Goal: Task Accomplishment & Management: Manage account settings

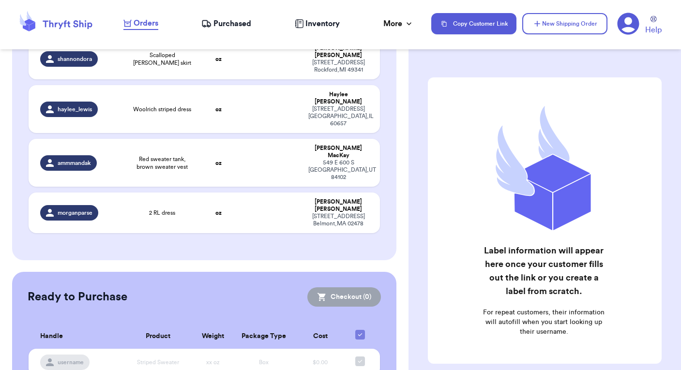
scroll to position [90, 0]
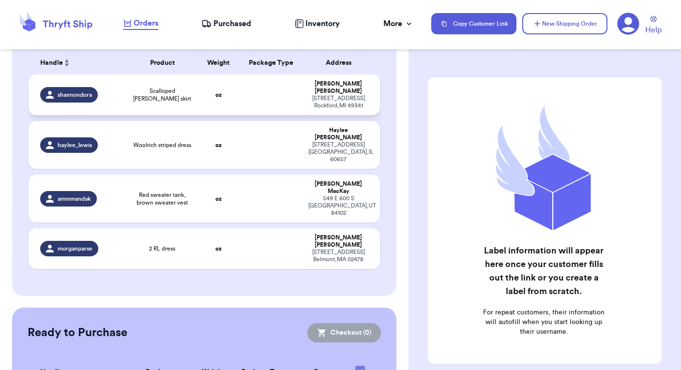
click at [261, 84] on td at bounding box center [270, 94] width 63 height 41
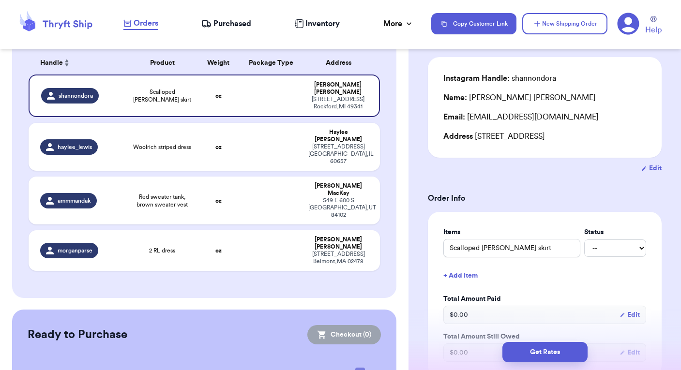
scroll to position [142, 0]
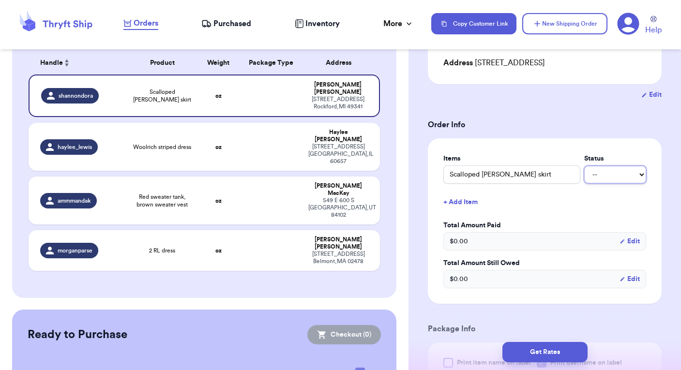
click at [640, 177] on select "-- Paid Owes" at bounding box center [615, 174] width 62 height 17
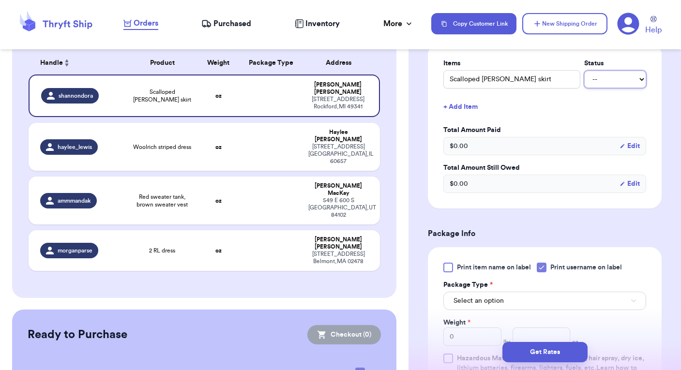
scroll to position [237, 0]
click at [621, 77] on select "-- Paid Owes" at bounding box center [615, 79] width 62 height 17
select select "paid"
click at [584, 71] on select "-- Paid Owes" at bounding box center [615, 79] width 62 height 17
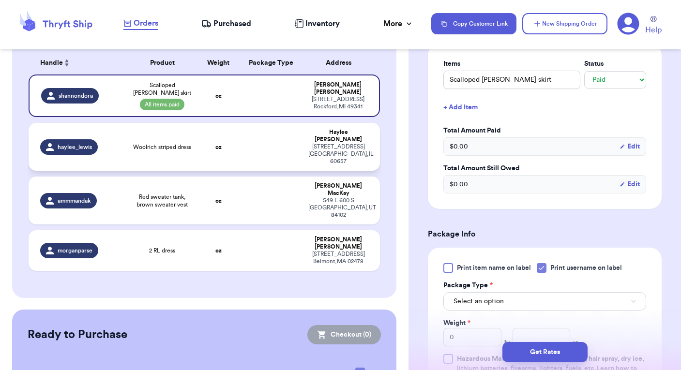
click at [248, 133] on td at bounding box center [270, 147] width 63 height 48
type input "Woolrich striped dress"
select select "unknown"
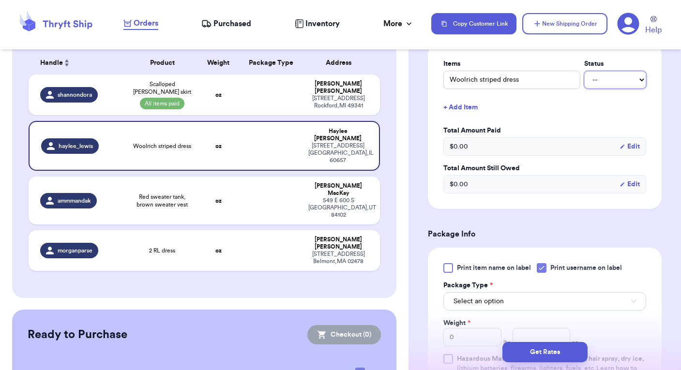
click at [619, 72] on select "-- Paid Owes" at bounding box center [615, 79] width 62 height 17
select select "paid"
click at [584, 71] on select "-- Paid Owes" at bounding box center [615, 79] width 62 height 17
click at [241, 181] on td at bounding box center [270, 201] width 63 height 48
type input "Red sweater tank, brown sweater vest"
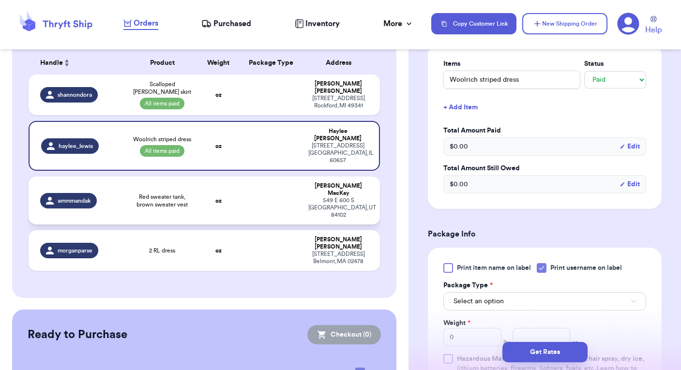
select select "unknown"
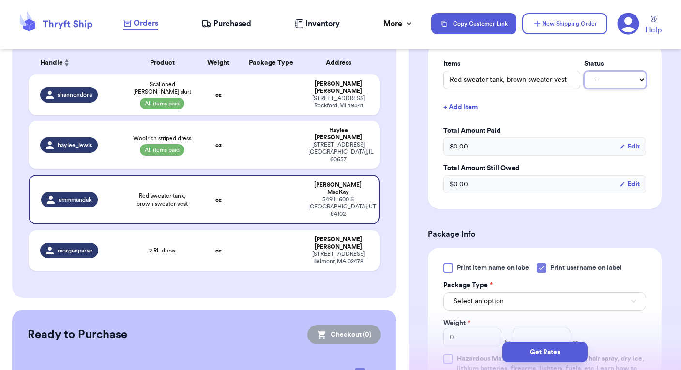
click at [608, 79] on select "-- Paid Owes" at bounding box center [615, 79] width 62 height 17
select select "paid"
click at [584, 71] on select "-- Paid Owes" at bounding box center [615, 79] width 62 height 17
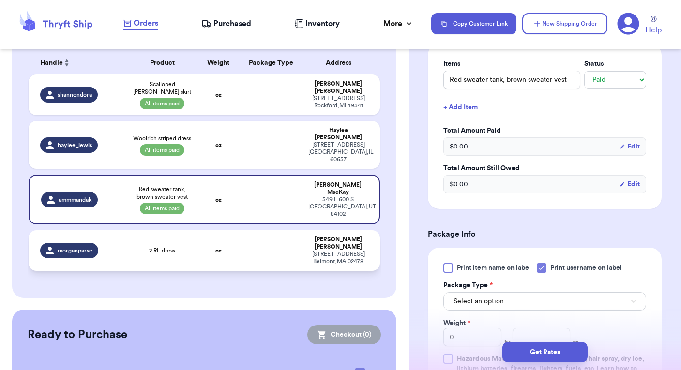
click at [254, 230] on td at bounding box center [270, 250] width 63 height 41
type input "2 RL dress"
select select "unknown"
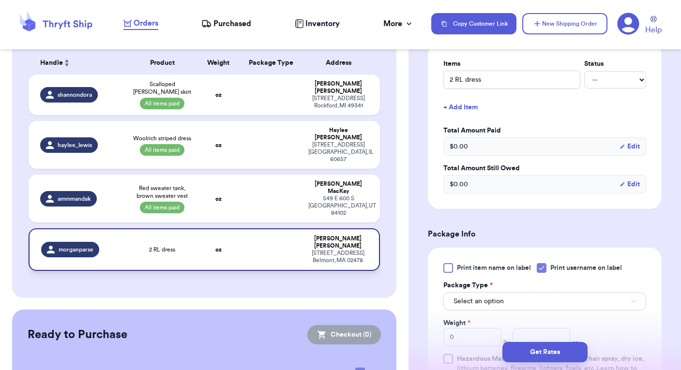
click at [254, 228] on td at bounding box center [270, 249] width 63 height 43
click at [614, 84] on select "-- Paid Owes" at bounding box center [615, 79] width 62 height 17
select select "paid"
click at [584, 71] on select "-- Paid Owes" at bounding box center [615, 79] width 62 height 17
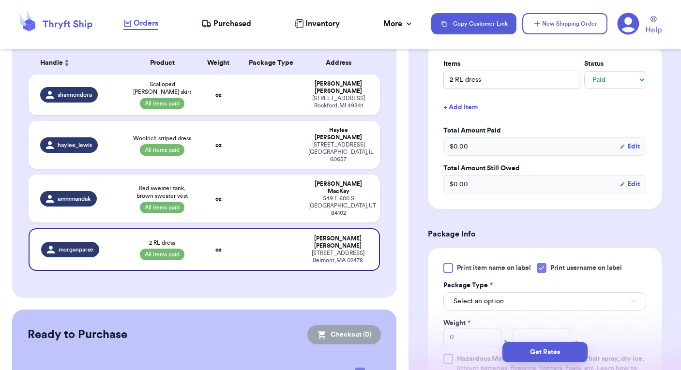
click at [525, 218] on form "Shipping Information Delete Label Customer Info Instagram Handle: morganparse N…" at bounding box center [545, 212] width 234 height 745
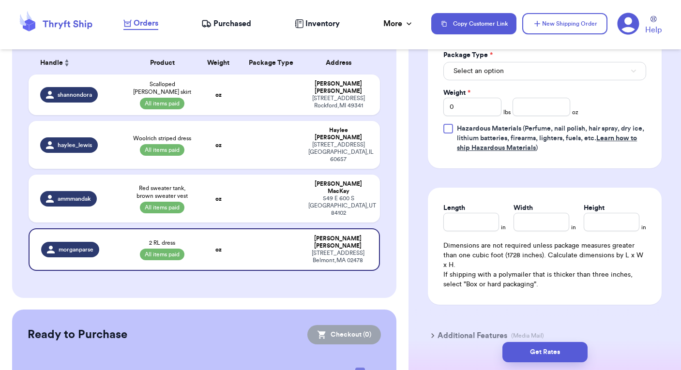
scroll to position [422, 0]
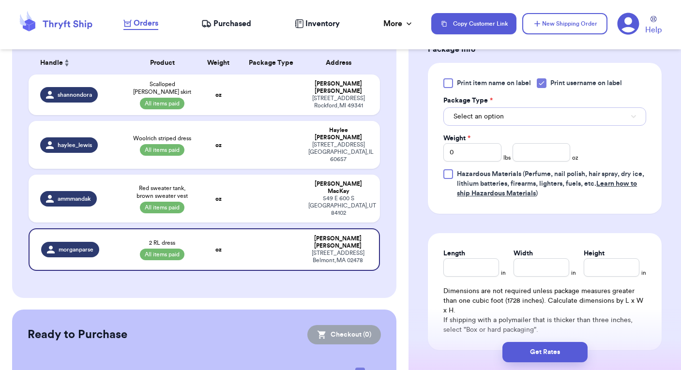
click at [513, 111] on button "Select an option" at bounding box center [544, 116] width 203 height 18
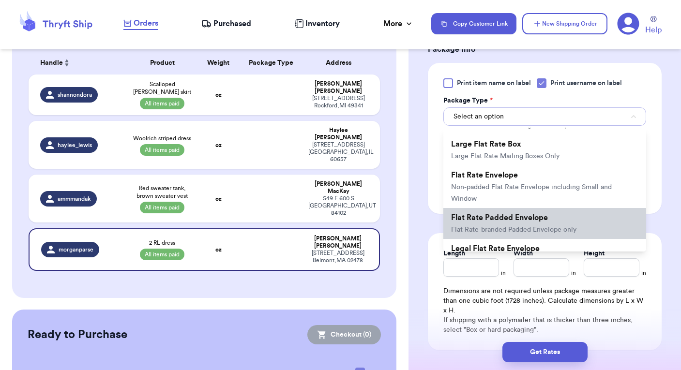
scroll to position [190, 0]
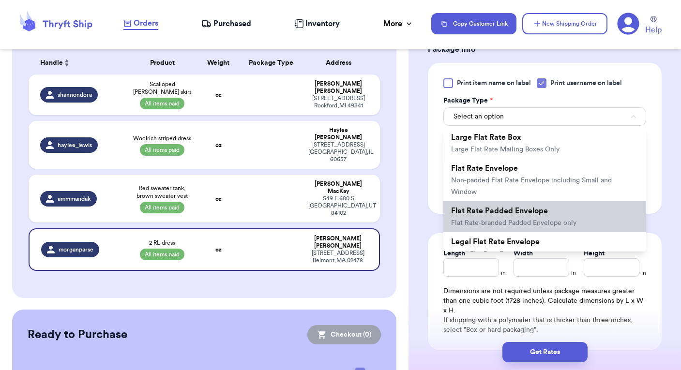
click at [518, 220] on span "Flat Rate-branded Padded Envelope only" at bounding box center [513, 223] width 125 height 7
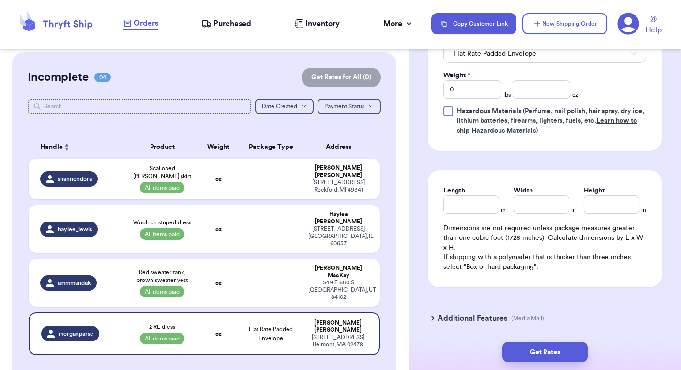
scroll to position [417, 0]
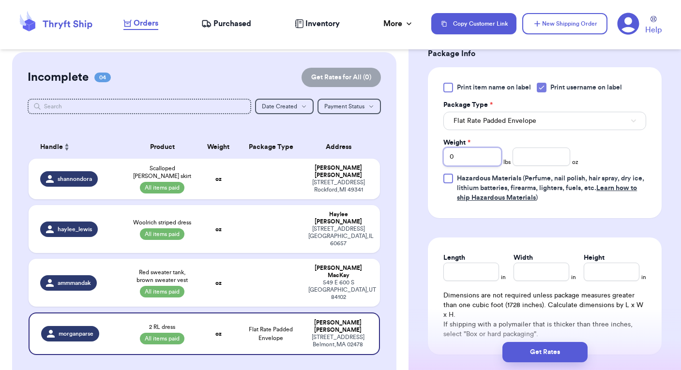
click at [479, 154] on input "0" at bounding box center [472, 157] width 58 height 18
type input "1"
click at [611, 150] on div "Print item name on label Print username on label Package Type * Flat Rate Padde…" at bounding box center [544, 143] width 203 height 120
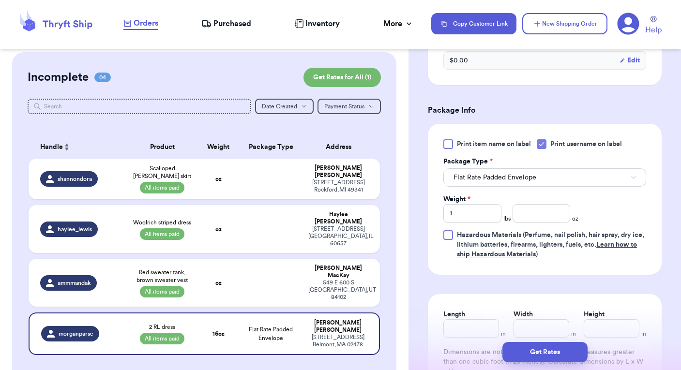
scroll to position [361, 0]
click at [472, 215] on input "1" at bounding box center [472, 213] width 58 height 18
click at [539, 210] on input "number" at bounding box center [541, 213] width 58 height 18
type input ".5"
type input "1"
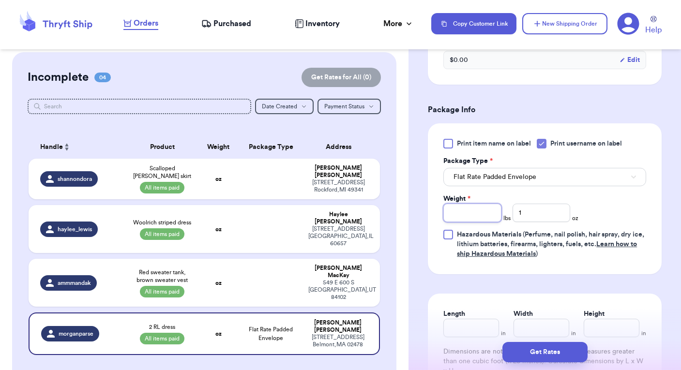
click at [470, 213] on input "Weight *" at bounding box center [472, 213] width 58 height 18
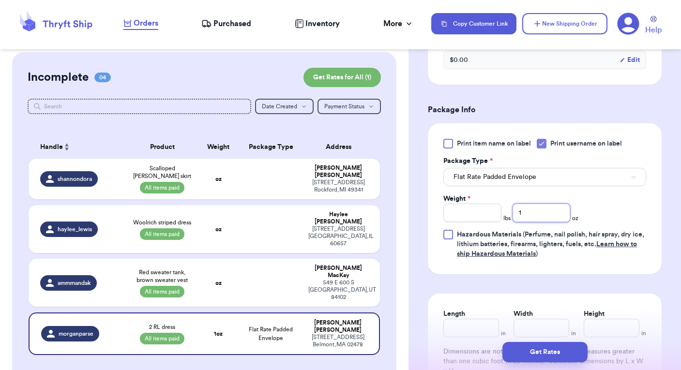
click at [537, 215] on input "1" at bounding box center [541, 213] width 58 height 18
click at [472, 214] on input "Weight *" at bounding box center [472, 213] width 58 height 18
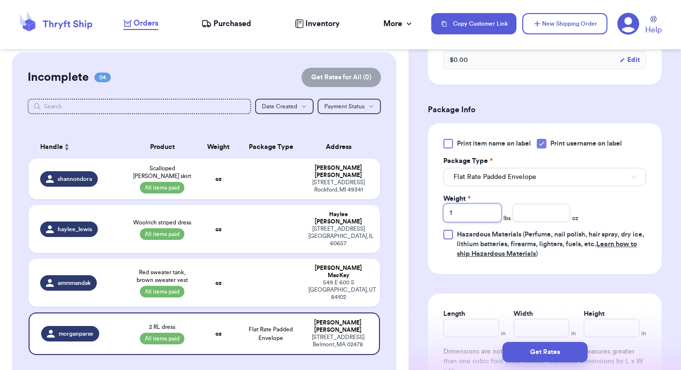
type input "1"
click at [611, 260] on div "Print item name on label Print username on label Package Type * Flat Rate Padde…" at bounding box center [545, 198] width 234 height 151
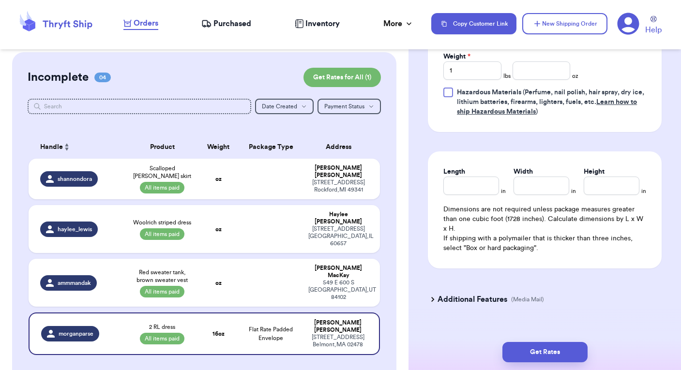
scroll to position [520, 0]
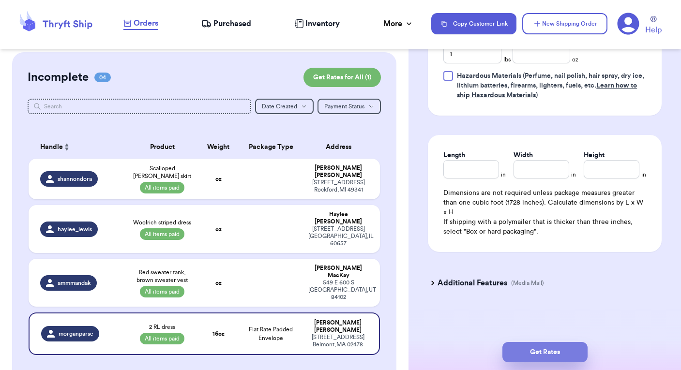
click at [529, 356] on button "Get Rates" at bounding box center [544, 352] width 85 height 20
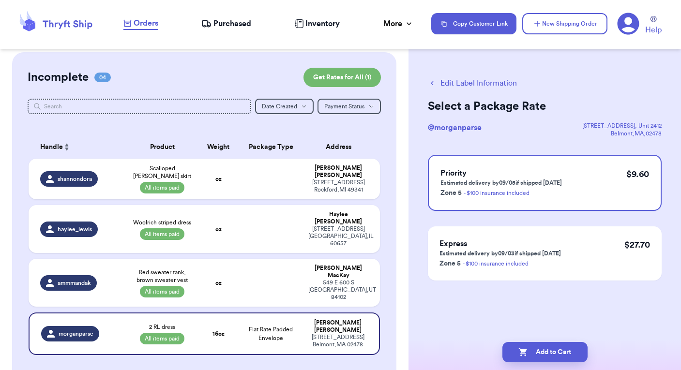
click at [434, 79] on icon "button" at bounding box center [432, 83] width 9 height 9
select select "paid"
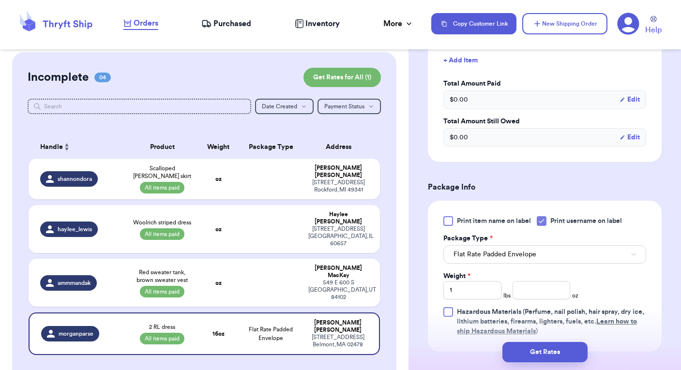
scroll to position [323, 0]
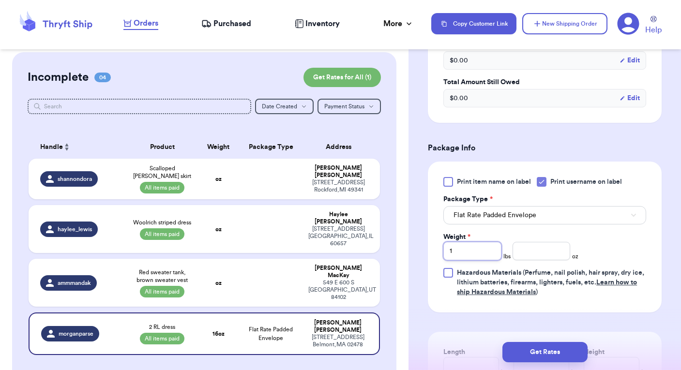
click at [479, 244] on input "1" at bounding box center [472, 251] width 58 height 18
click at [478, 253] on input "1" at bounding box center [472, 251] width 58 height 18
click at [538, 248] on input "number" at bounding box center [541, 251] width 58 height 18
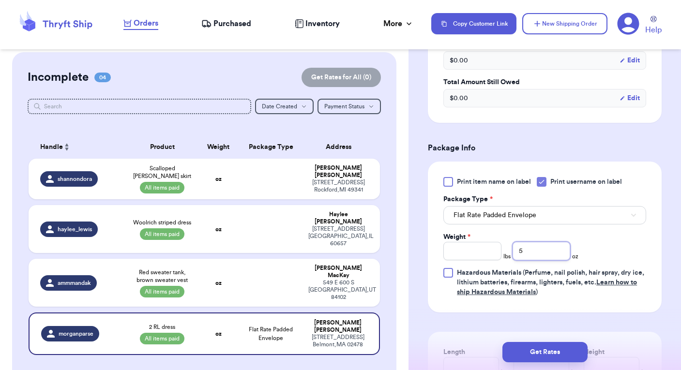
type input "5"
click at [597, 251] on div "Print item name on label Print username on label Package Type * Flat Rate Padde…" at bounding box center [544, 237] width 203 height 120
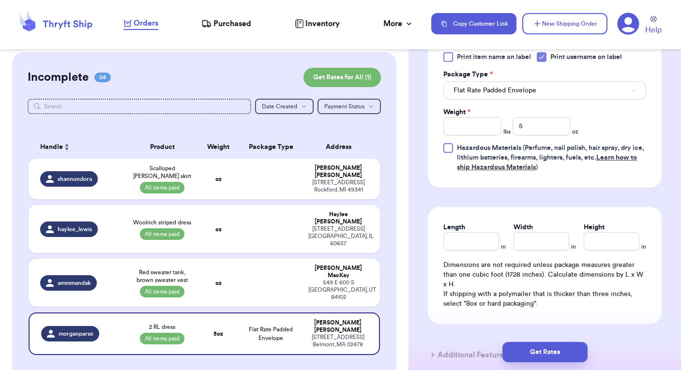
scroll to position [446, 0]
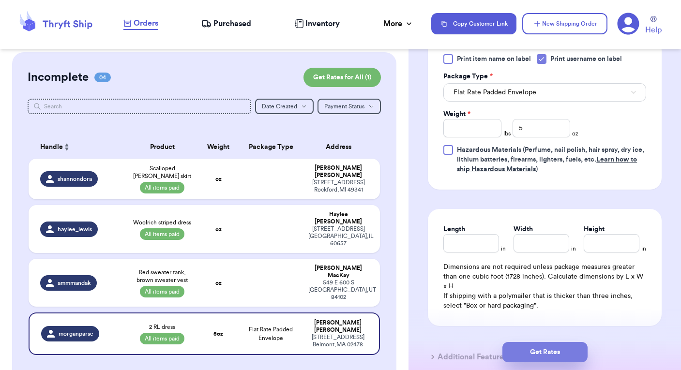
click at [548, 356] on button "Get Rates" at bounding box center [544, 352] width 85 height 20
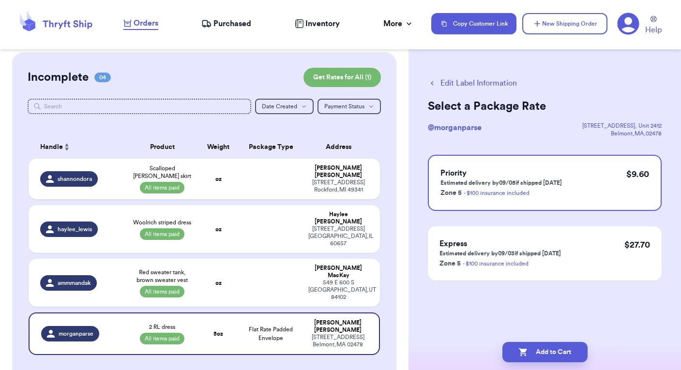
scroll to position [0, 0]
click at [435, 81] on icon "button" at bounding box center [432, 83] width 9 height 9
select select "paid"
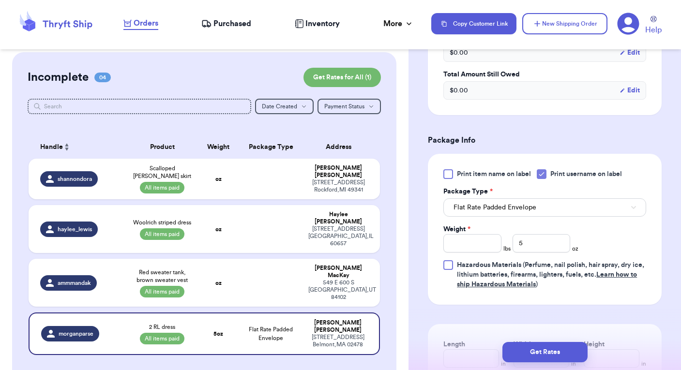
scroll to position [333, 0]
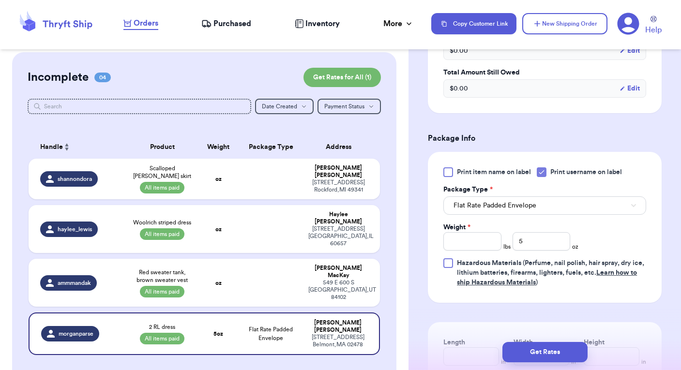
click at [582, 193] on div "Package Type *" at bounding box center [544, 190] width 203 height 10
click at [585, 204] on button "Flat Rate Padded Envelope" at bounding box center [544, 205] width 203 height 18
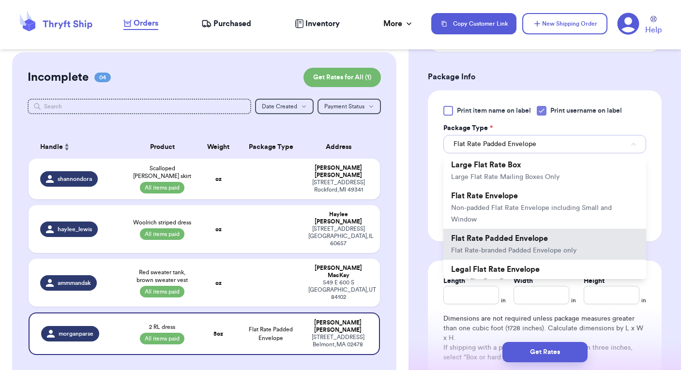
scroll to position [402, 0]
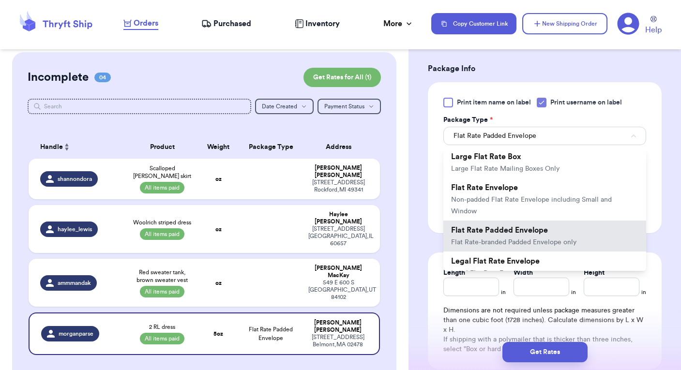
click at [661, 247] on form "Shipping Information Delete Label Customer Info Instagram Handle: morganparse N…" at bounding box center [545, 47] width 234 height 745
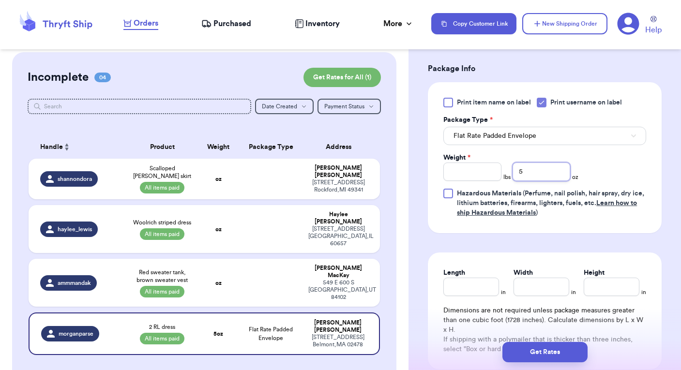
click at [529, 169] on input "5" at bounding box center [541, 172] width 58 height 18
type input "2"
type input "1"
click at [651, 249] on form "Shipping Information Delete Label Customer Info Instagram Handle: morganparse N…" at bounding box center [545, 47] width 234 height 745
click at [561, 354] on button "Get Rates" at bounding box center [544, 352] width 85 height 20
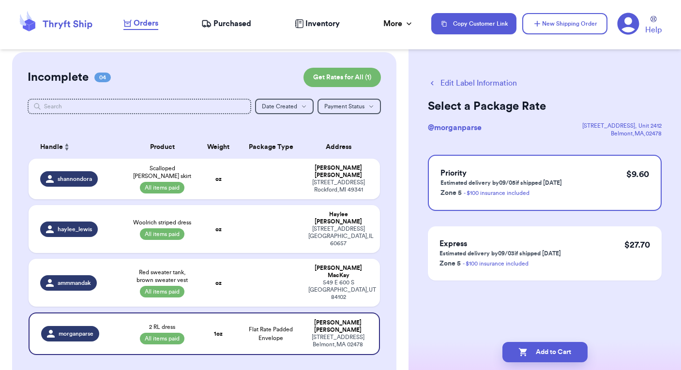
scroll to position [0, 0]
click at [431, 83] on icon "button" at bounding box center [431, 83] width 3 height 4
select select "paid"
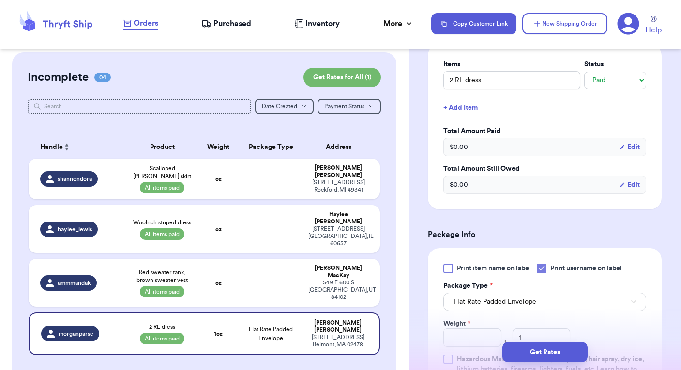
scroll to position [258, 0]
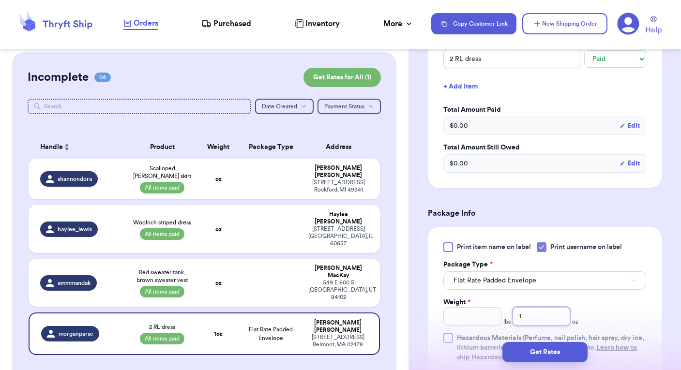
click at [536, 315] on input "1" at bounding box center [541, 316] width 58 height 18
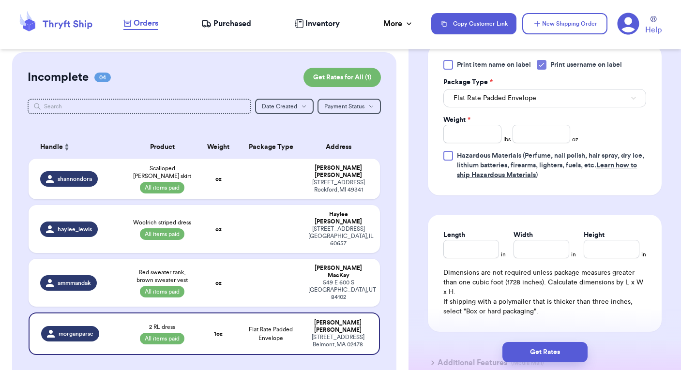
click at [563, 190] on div "Print item name on label Print username on label Package Type * Flat Rate Padde…" at bounding box center [545, 119] width 234 height 151
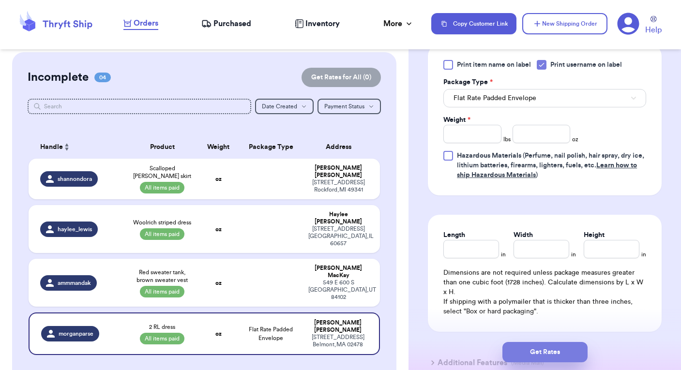
click at [547, 350] on button "Get Rates" at bounding box center [544, 352] width 85 height 20
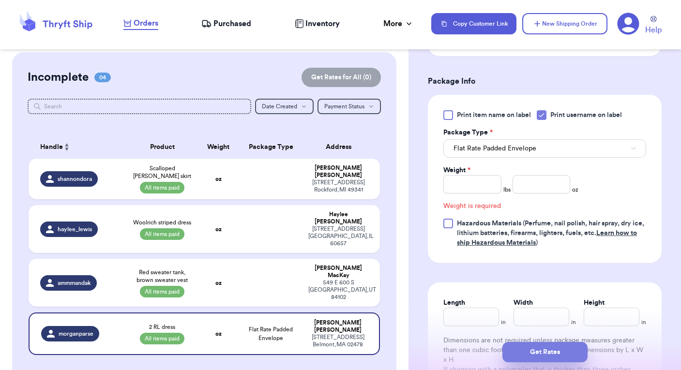
scroll to position [389, 0]
click at [477, 189] on input "Weight *" at bounding box center [472, 185] width 58 height 18
click at [554, 191] on input "number" at bounding box center [541, 185] width 58 height 18
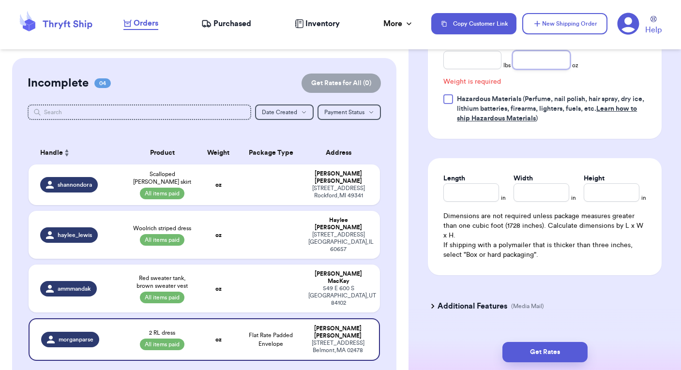
scroll to position [538, 0]
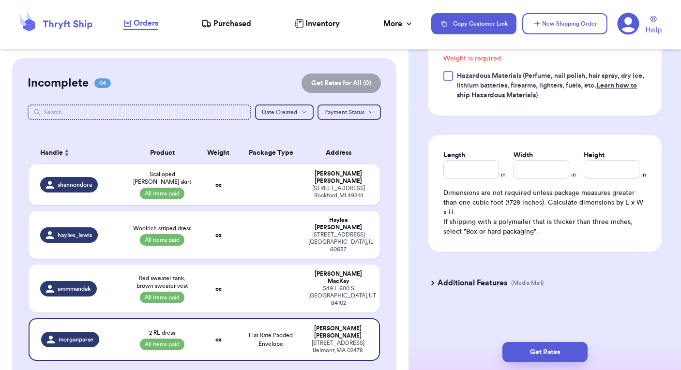
click at [437, 282] on icon at bounding box center [433, 283] width 10 height 10
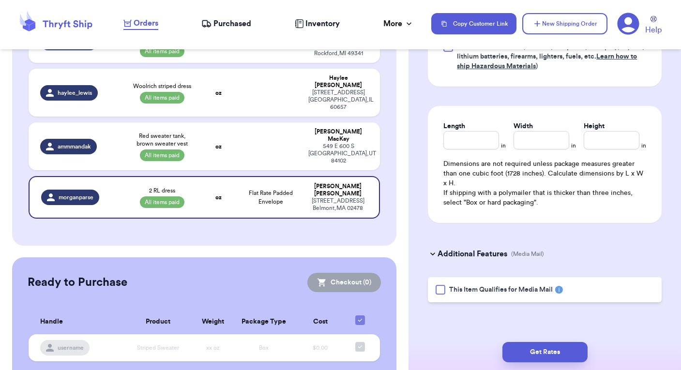
scroll to position [0, 0]
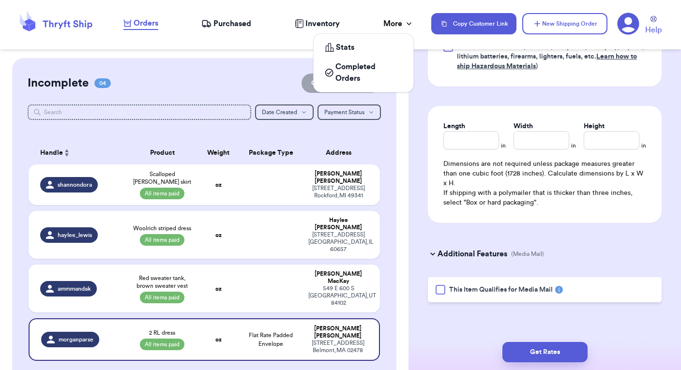
click at [404, 21] on icon at bounding box center [409, 24] width 10 height 10
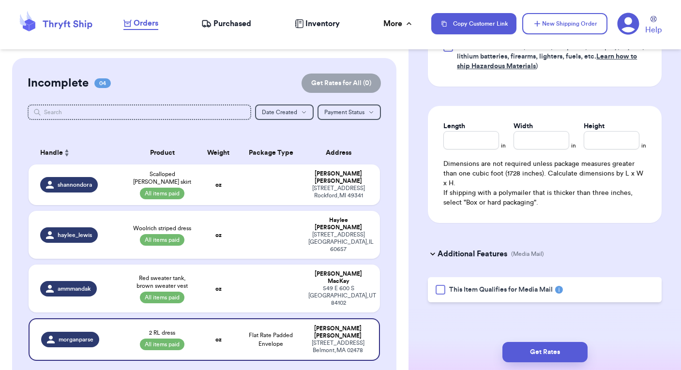
click at [593, 250] on div "Additional Features (Media Mail)" at bounding box center [539, 253] width 234 height 23
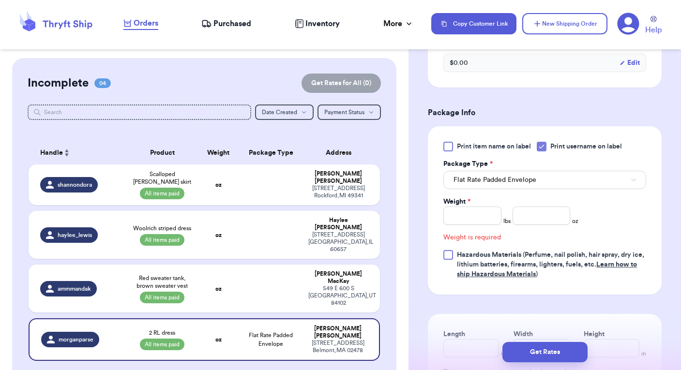
scroll to position [285, 0]
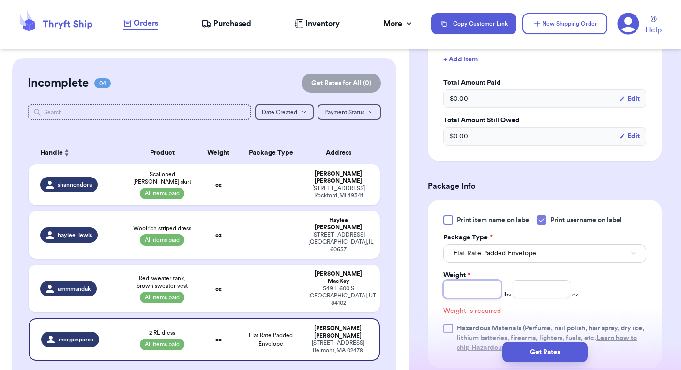
click at [472, 284] on input "Weight *" at bounding box center [472, 289] width 58 height 18
click at [544, 284] on input "number" at bounding box center [541, 289] width 58 height 18
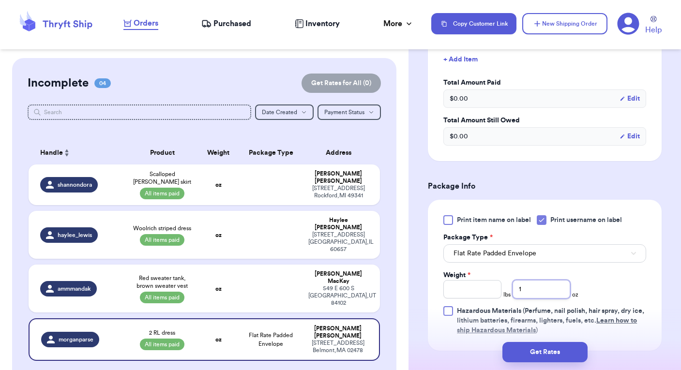
type input "1"
click at [613, 283] on div "Print item name on label Print username on label Package Type * Flat Rate Padde…" at bounding box center [544, 275] width 203 height 120
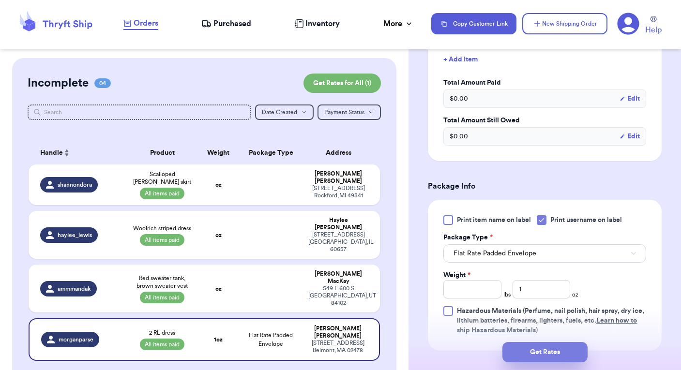
click at [525, 354] on button "Get Rates" at bounding box center [544, 352] width 85 height 20
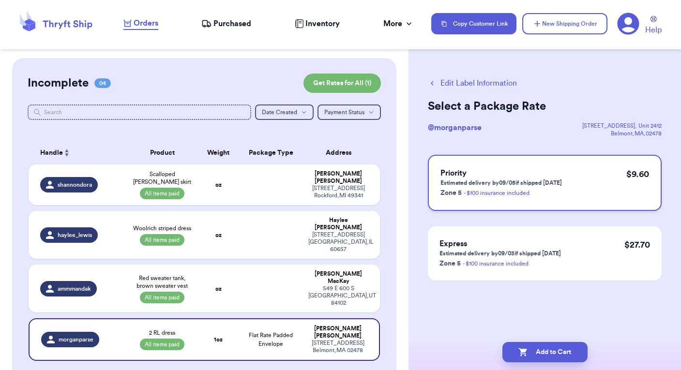
click at [563, 190] on div "Priority Estimated delivery by 09/05 if shipped [DATE] Zone 5 - $100 insurance …" at bounding box center [545, 183] width 234 height 56
click at [614, 179] on div "Priority Estimated delivery by 09/05 if shipped [DATE] Zone 5 - $100 insurance …" at bounding box center [545, 183] width 234 height 56
click at [537, 349] on button "Add to Cart" at bounding box center [544, 352] width 85 height 20
checkbox input "true"
select select "paid"
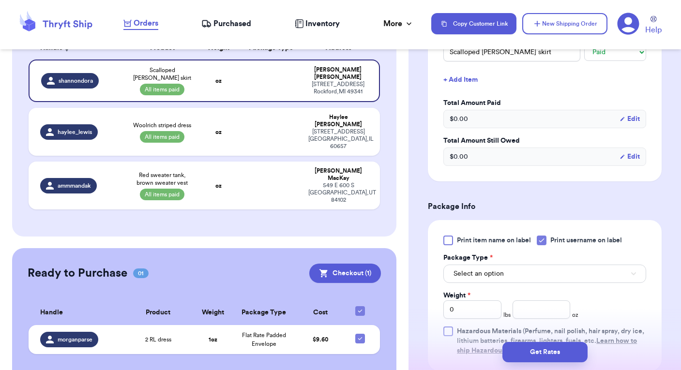
scroll to position [271, 0]
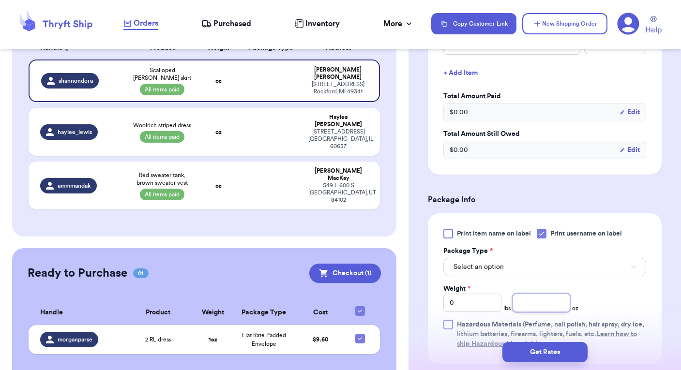
click at [529, 306] on input "number" at bounding box center [541, 303] width 58 height 18
type input "2"
click at [602, 295] on div "Print item name on label Print username on label Package Type * Select an optio…" at bounding box center [544, 289] width 203 height 120
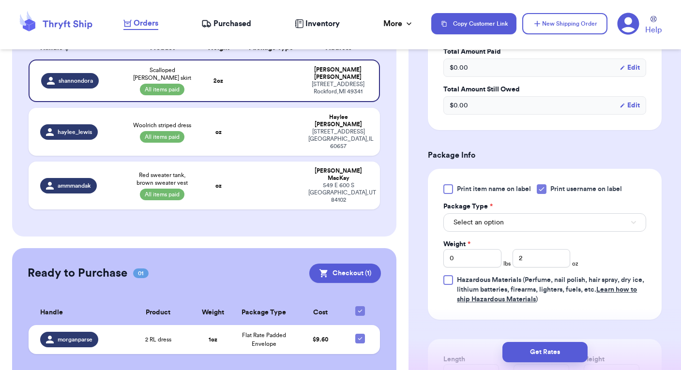
scroll to position [320, 0]
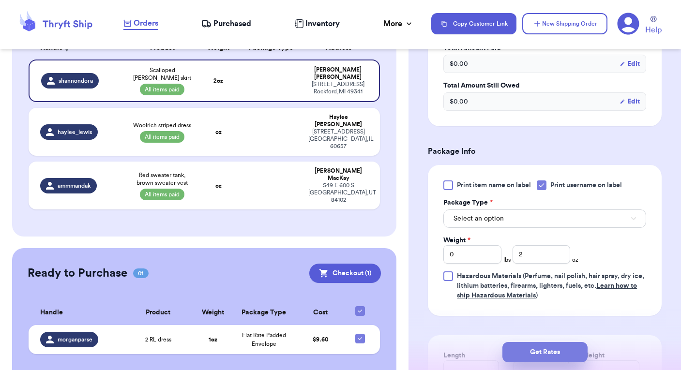
click at [533, 353] on button "Get Rates" at bounding box center [544, 352] width 85 height 20
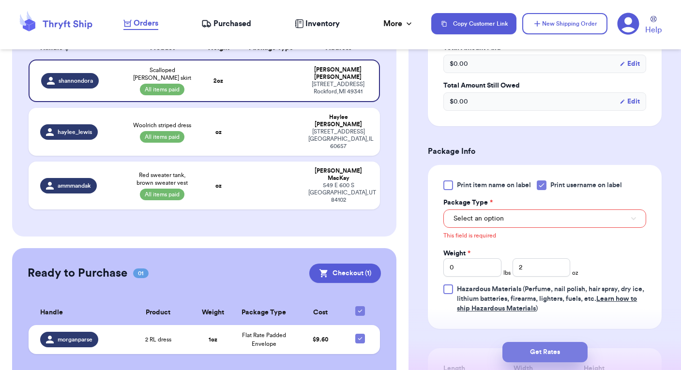
scroll to position [355, 0]
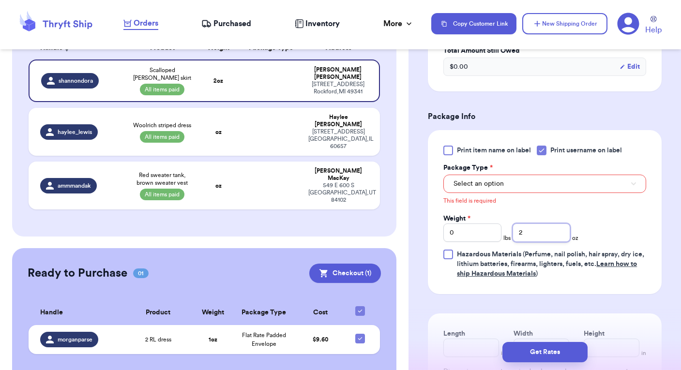
click at [533, 231] on input "2" at bounding box center [541, 232] width 58 height 18
click at [514, 180] on button "Select an option" at bounding box center [544, 184] width 203 height 18
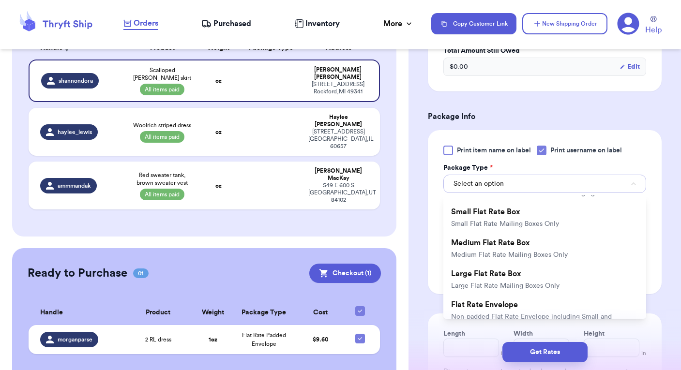
scroll to position [163, 0]
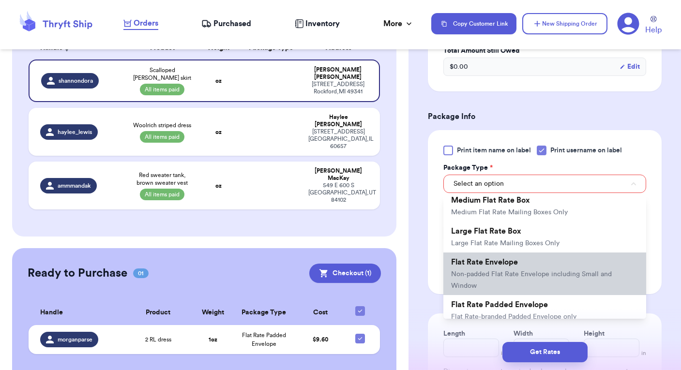
click at [524, 266] on li "Flat Rate Envelope Non-padded Flat Rate Envelope including Small and Window" at bounding box center [544, 273] width 203 height 43
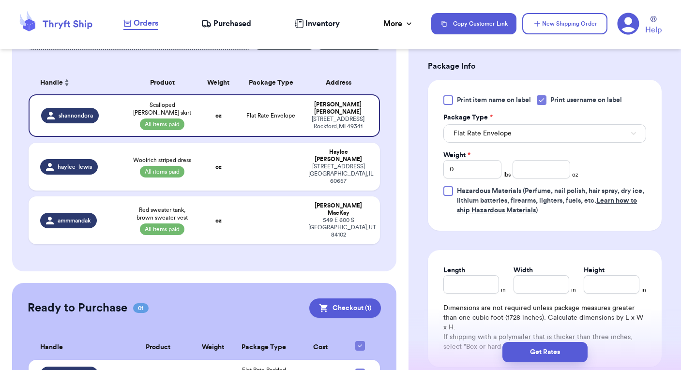
scroll to position [449, 0]
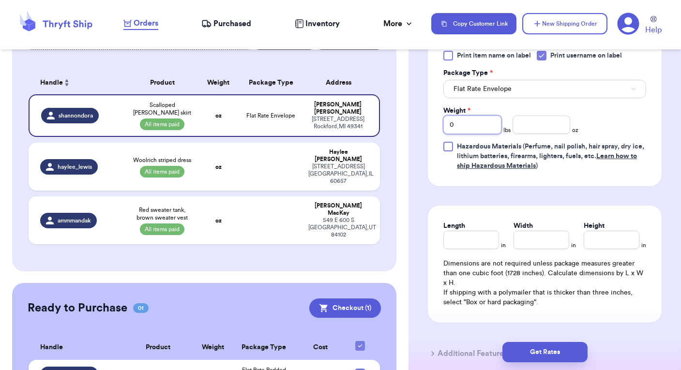
click at [485, 130] on input "0" at bounding box center [472, 125] width 58 height 18
click at [536, 122] on input "number" at bounding box center [541, 125] width 58 height 18
type input "2"
click at [579, 178] on div "Print item name on label Print username on label Package Type * Flat Rate Envel…" at bounding box center [545, 110] width 234 height 151
click at [553, 354] on button "Get Rates" at bounding box center [544, 352] width 85 height 20
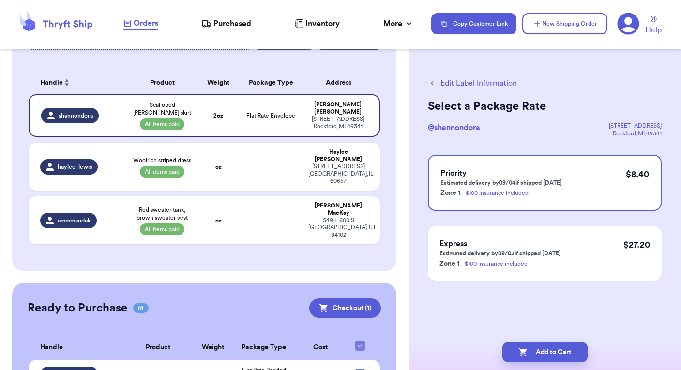
scroll to position [0, 0]
click at [536, 351] on button "Add to Cart" at bounding box center [544, 352] width 85 height 20
checkbox input "true"
select select "paid"
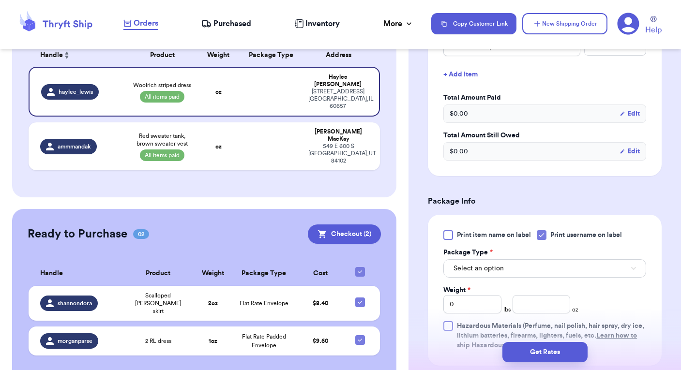
scroll to position [314, 0]
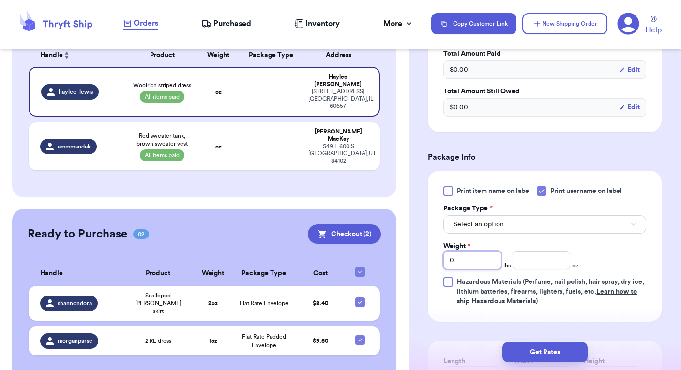
click at [461, 265] on input "0" at bounding box center [472, 260] width 58 height 18
type input "1"
type input "5"
click at [612, 256] on div "Print item name on label Print username on label Package Type * Select an optio…" at bounding box center [544, 246] width 203 height 120
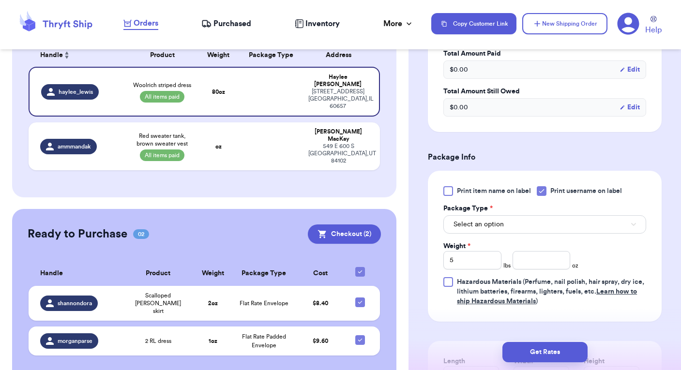
scroll to position [343, 0]
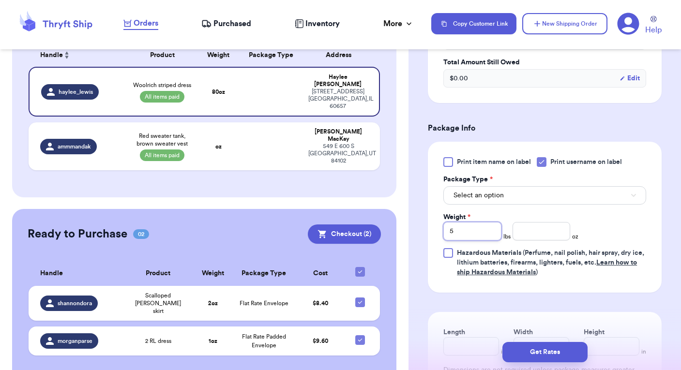
click at [481, 231] on input "5" at bounding box center [472, 231] width 58 height 18
click at [531, 233] on input "number" at bounding box center [541, 231] width 58 height 18
type input "2"
click at [607, 303] on form "Shipping Information Delete Label Customer Info Instagram Handle: [PERSON_NAME]…" at bounding box center [545, 106] width 234 height 745
click at [527, 212] on div "Weight * lbs 2 oz" at bounding box center [510, 226] width 135 height 28
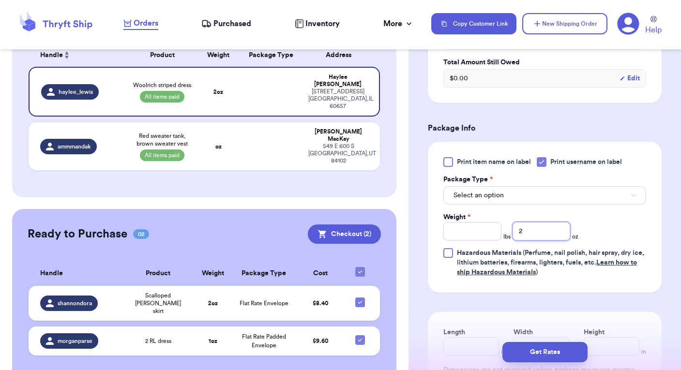
click at [526, 236] on input "2" at bounding box center [541, 231] width 58 height 18
type input "1"
type input "2"
click at [584, 294] on form "Shipping Information Delete Label Customer Info Instagram Handle: [PERSON_NAME]…" at bounding box center [545, 106] width 234 height 745
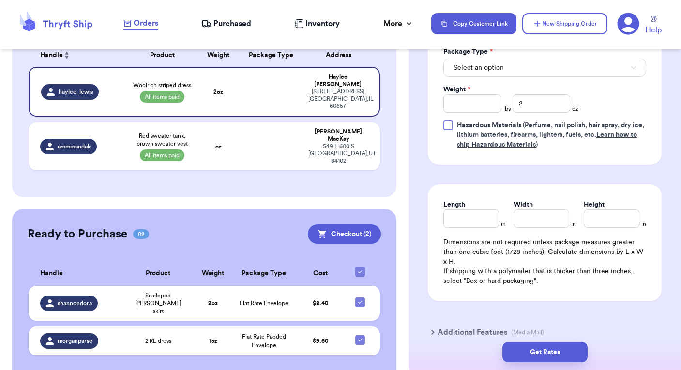
scroll to position [501, 0]
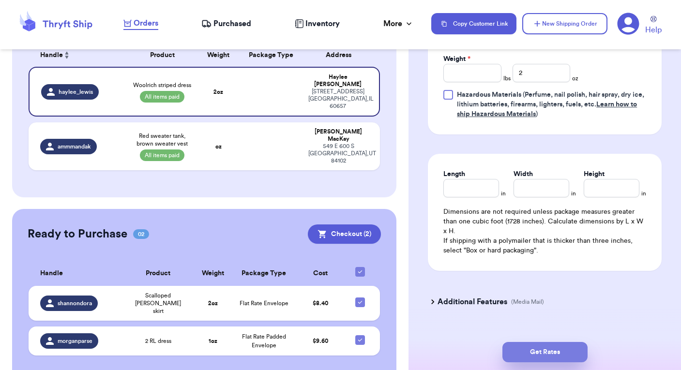
click at [548, 356] on button "Get Rates" at bounding box center [544, 352] width 85 height 20
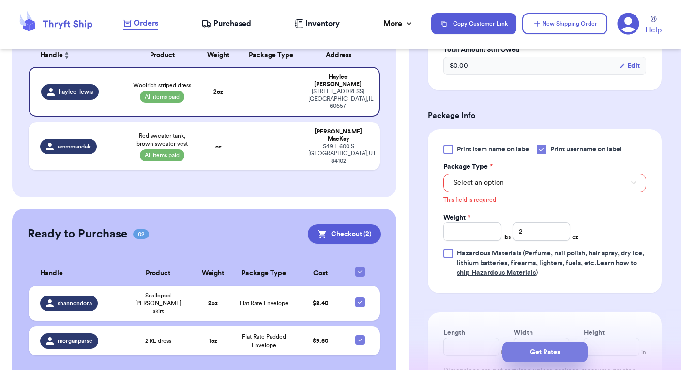
scroll to position [355, 0]
click at [472, 172] on label "Package Type *" at bounding box center [467, 168] width 49 height 10
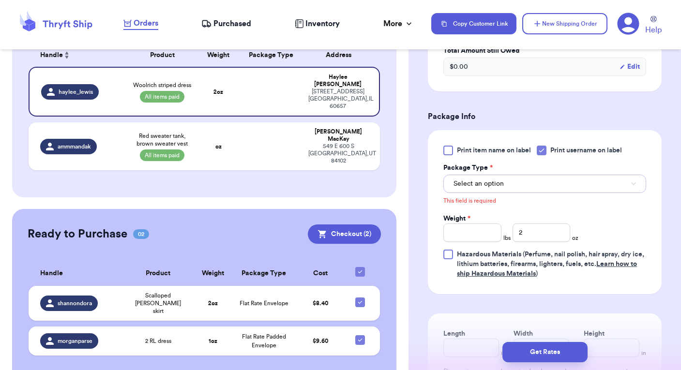
click at [472, 182] on span "Select an option" at bounding box center [478, 184] width 50 height 10
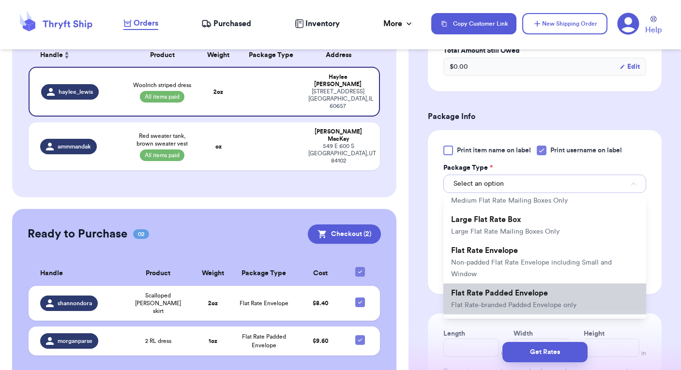
scroll to position [190, 0]
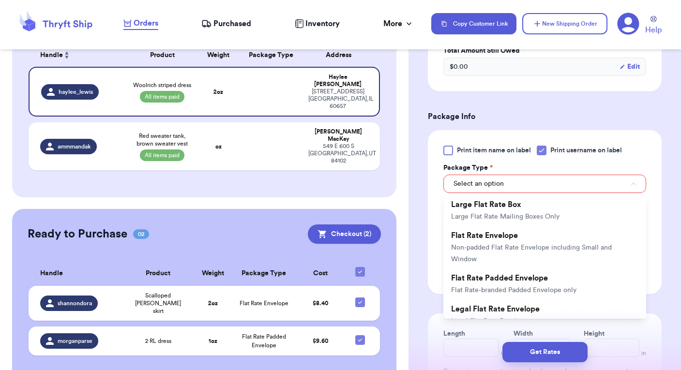
click at [525, 273] on li "Flat Rate Padded Envelope Flat Rate-branded Padded Envelope only" at bounding box center [544, 283] width 203 height 31
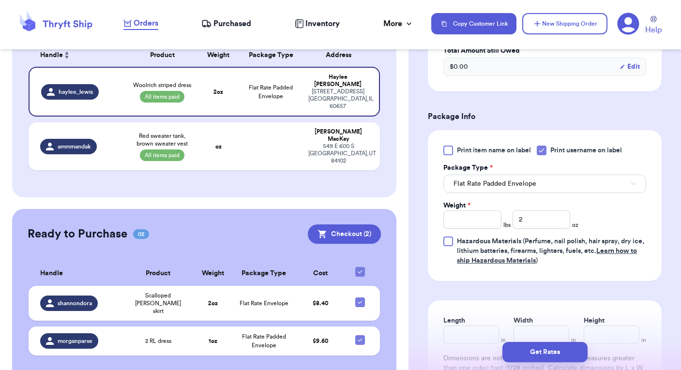
click at [541, 283] on form "Shipping Information Delete Label Customer Info Instagram Handle: haylee_lewis …" at bounding box center [545, 95] width 234 height 745
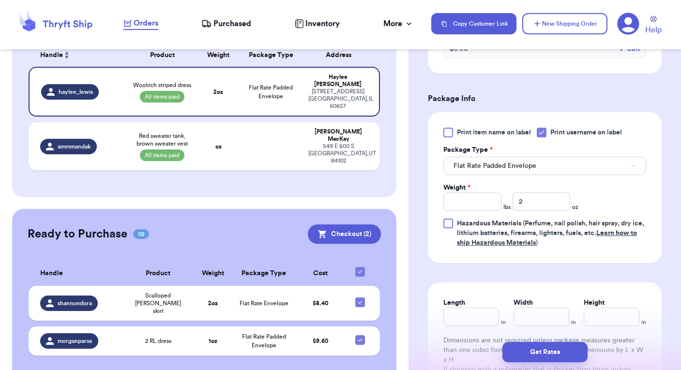
scroll to position [395, 0]
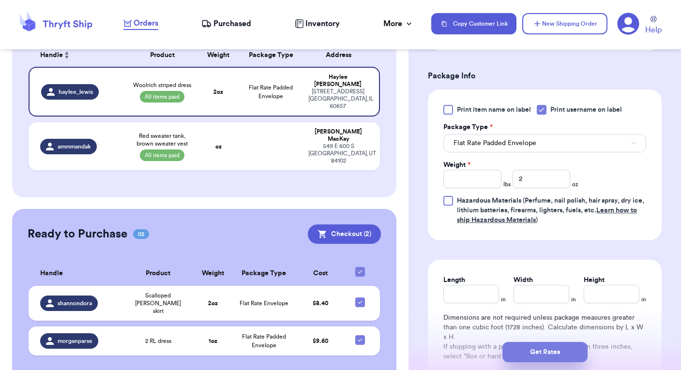
click at [520, 356] on button "Get Rates" at bounding box center [544, 352] width 85 height 20
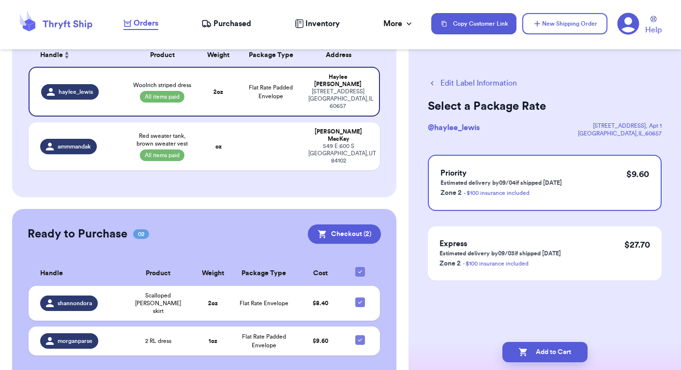
scroll to position [0, 0]
click at [568, 349] on button "Add to Cart" at bounding box center [544, 352] width 85 height 20
checkbox input "true"
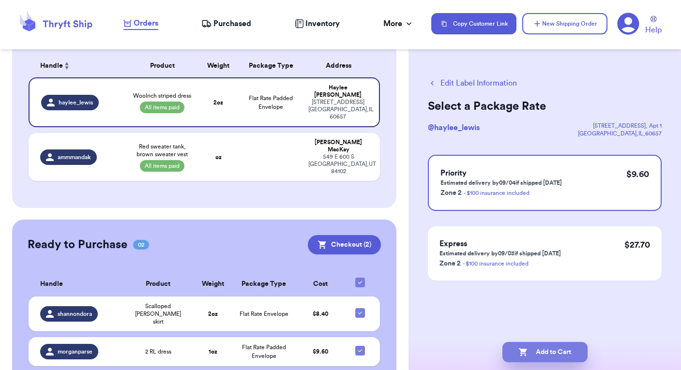
select select "paid"
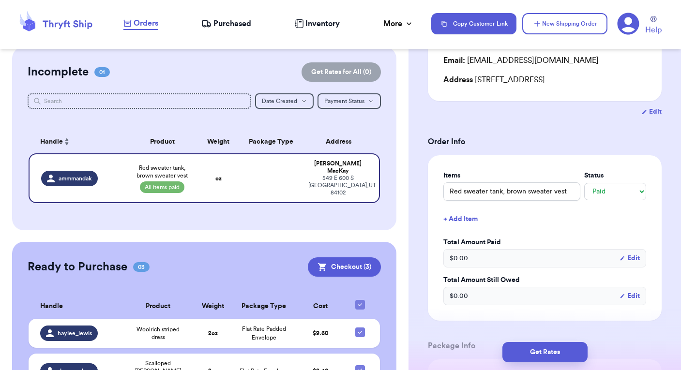
scroll to position [131, 0]
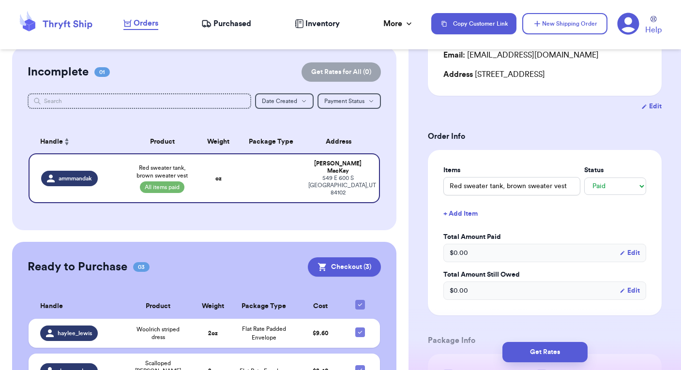
click at [592, 252] on div "$ 0.00 Edit" at bounding box center [544, 253] width 203 height 18
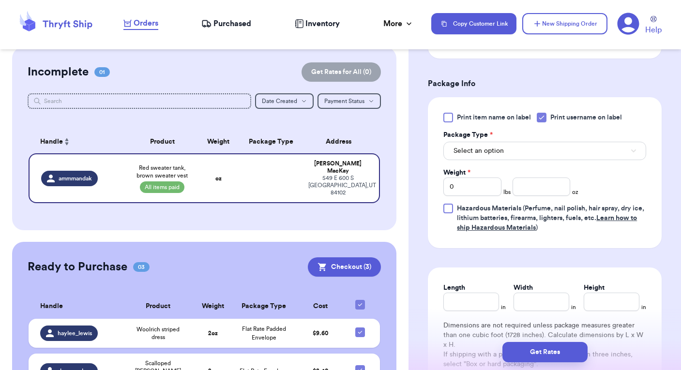
scroll to position [392, 0]
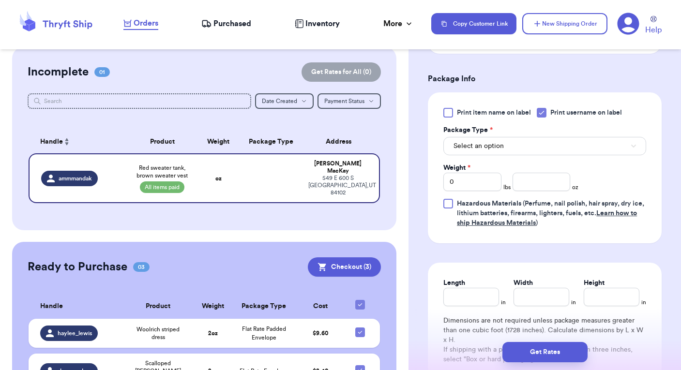
click at [529, 156] on div "Print item name on label Print username on label Package Type * Select an optio…" at bounding box center [544, 168] width 203 height 120
click at [524, 143] on button "Select an option" at bounding box center [544, 146] width 203 height 18
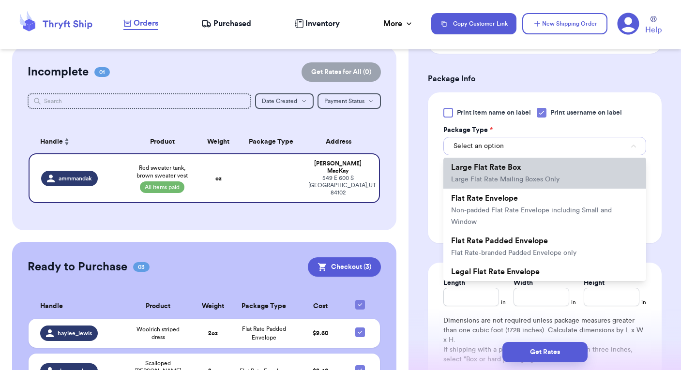
scroll to position [190, 0]
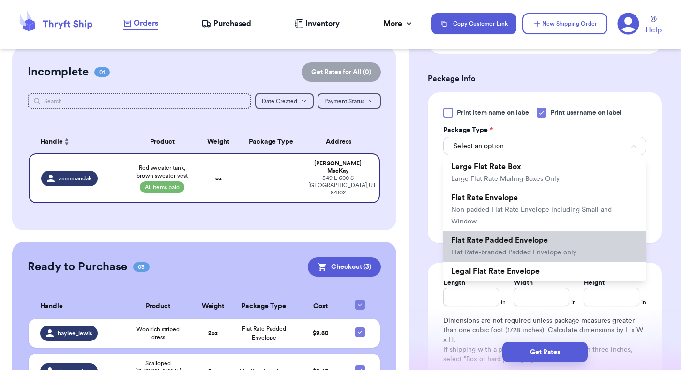
click at [578, 240] on li "Flat Rate Padded Envelope Flat Rate-branded Padded Envelope only" at bounding box center [544, 246] width 203 height 31
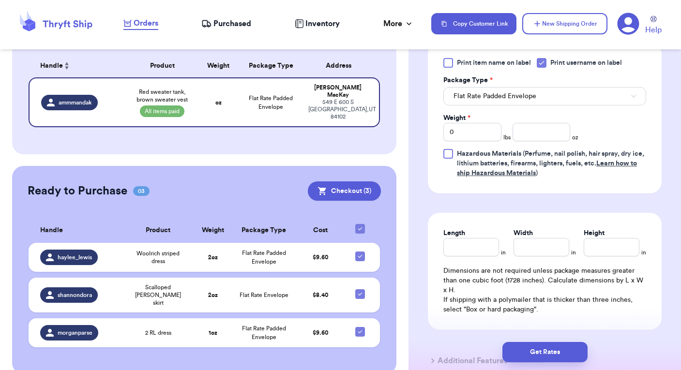
scroll to position [441, 0]
click at [539, 133] on input "number" at bounding box center [541, 133] width 58 height 18
click at [460, 134] on input "0" at bounding box center [472, 133] width 58 height 18
type input "2"
click at [547, 132] on input "number" at bounding box center [541, 133] width 58 height 18
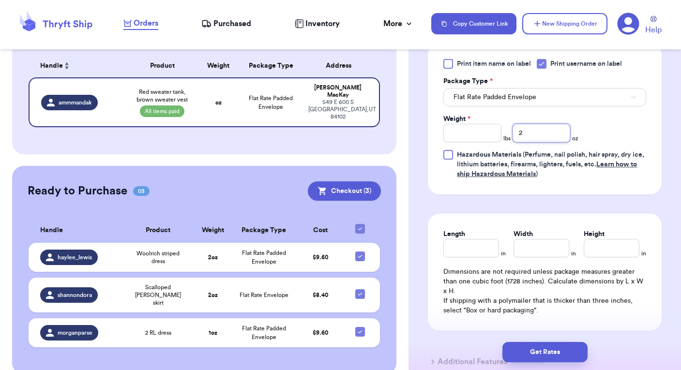
type input "2"
click at [576, 195] on form "Shipping Information Delete Label Customer Info Instagram Handle: ammmandak Nam…" at bounding box center [545, 8] width 234 height 745
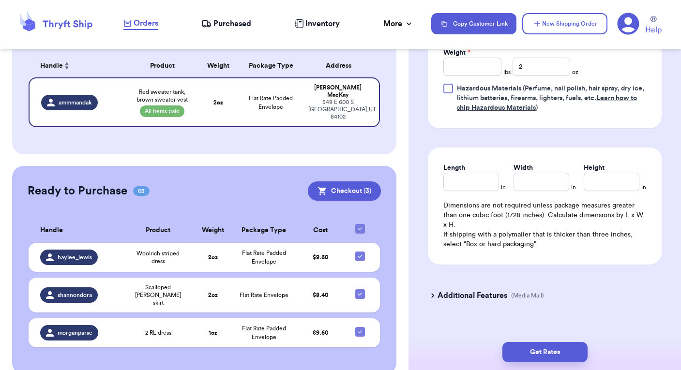
scroll to position [520, 0]
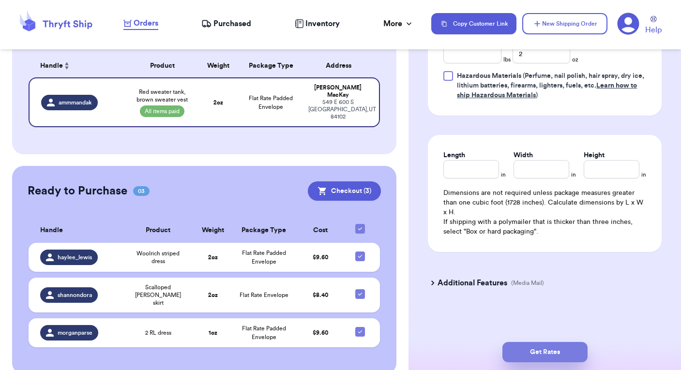
click at [532, 357] on button "Get Rates" at bounding box center [544, 352] width 85 height 20
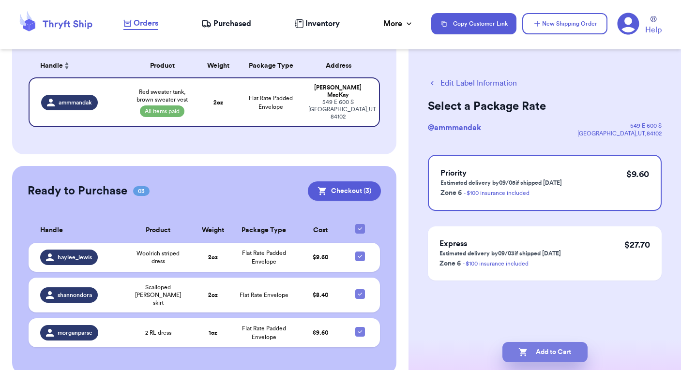
click at [534, 351] on button "Add to Cart" at bounding box center [544, 352] width 85 height 20
checkbox input "true"
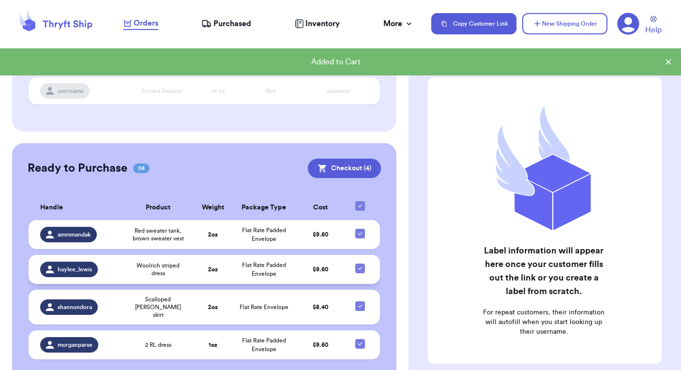
scroll to position [106, 0]
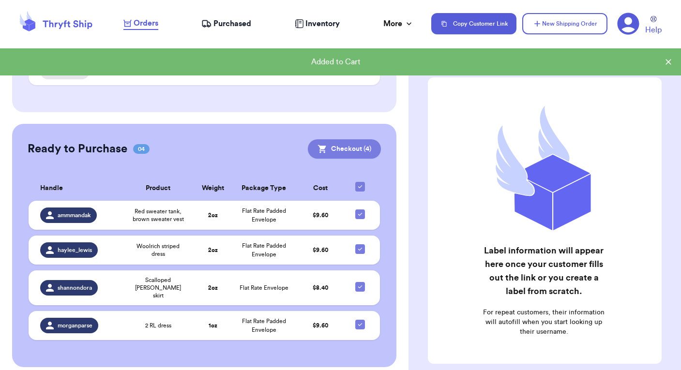
click at [341, 148] on button "Checkout ( 4 )" at bounding box center [344, 148] width 73 height 19
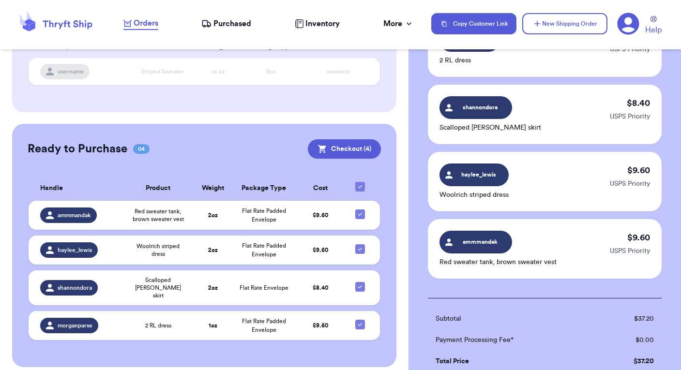
scroll to position [312, 0]
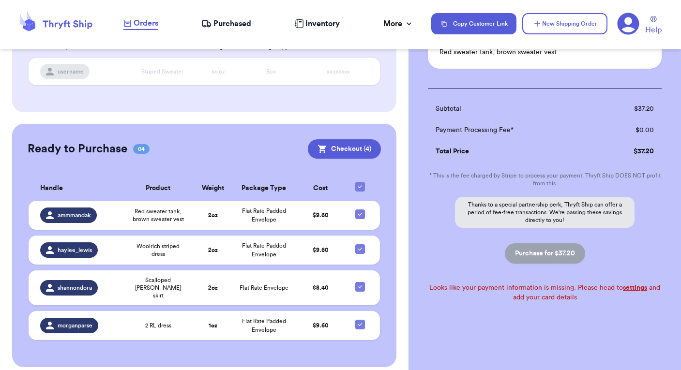
click at [562, 218] on p "Thanks to a special partnership perk, Thryft Ship can offer a period of fee-fre…" at bounding box center [544, 212] width 179 height 31
click at [636, 287] on link "settings" at bounding box center [634, 287] width 24 height 7
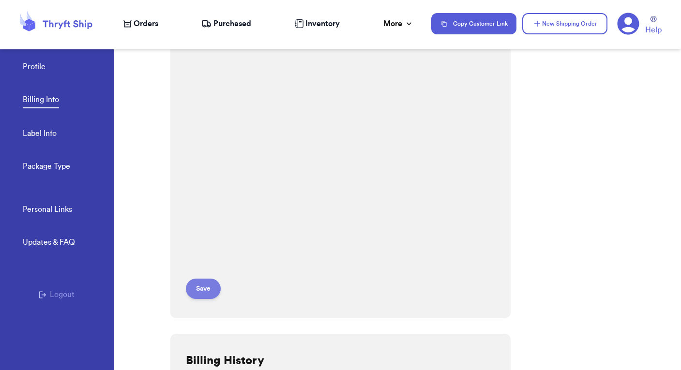
click at [206, 284] on button "Save" at bounding box center [203, 289] width 35 height 20
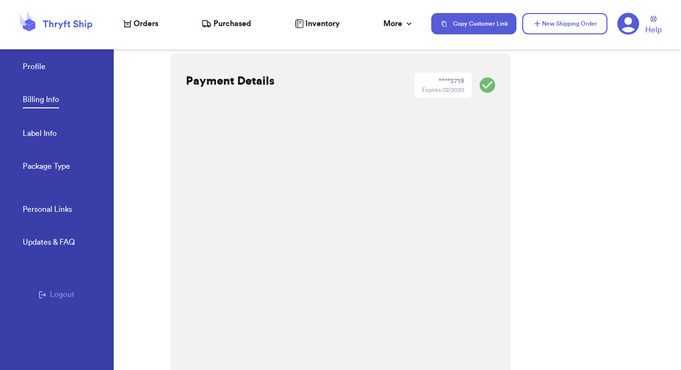
click at [63, 16] on icon at bounding box center [55, 24] width 77 height 26
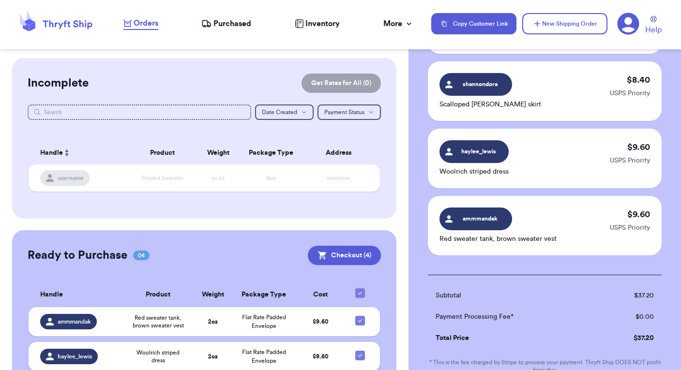
scroll to position [274, 0]
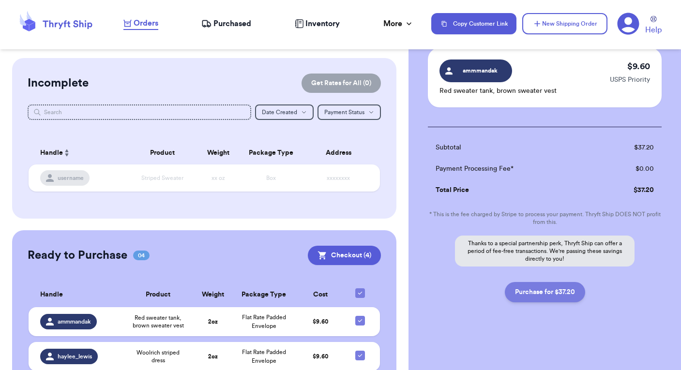
click at [548, 295] on button "Purchase for $37.20" at bounding box center [544, 292] width 80 height 20
checkbox input "true"
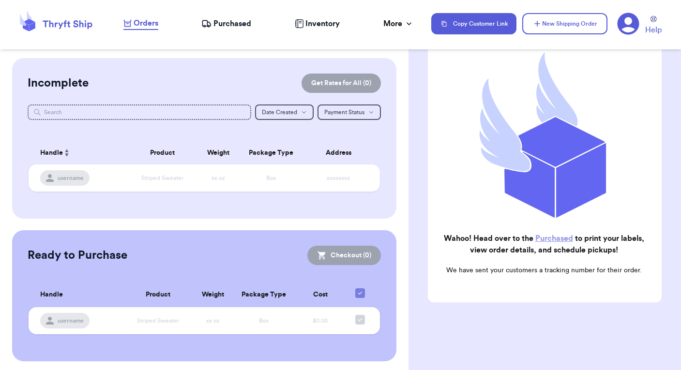
scroll to position [0, 0]
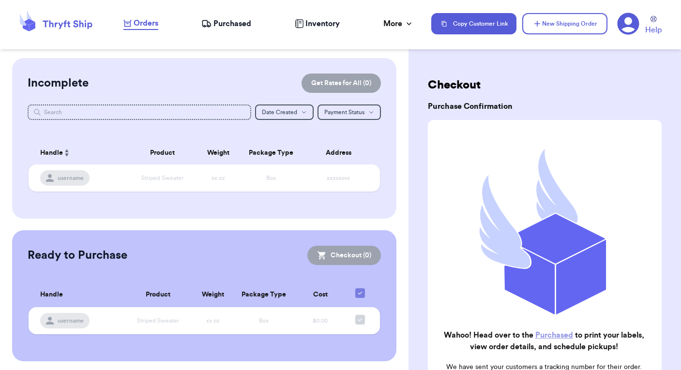
click at [554, 334] on link "Purchased" at bounding box center [554, 335] width 38 height 8
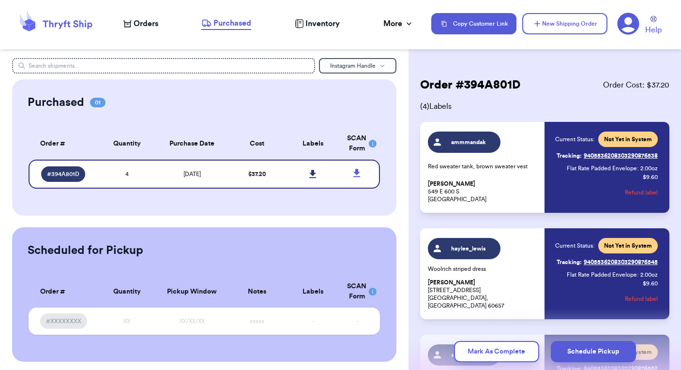
click at [590, 187] on div "Current Status: Not Yet in System Tracking: 9405536208303290876538 Flat Rate Pa…" at bounding box center [606, 168] width 103 height 72
click at [640, 136] on span "Not Yet in System" at bounding box center [628, 139] width 48 height 8
click at [649, 192] on button "Refund label" at bounding box center [640, 192] width 33 height 21
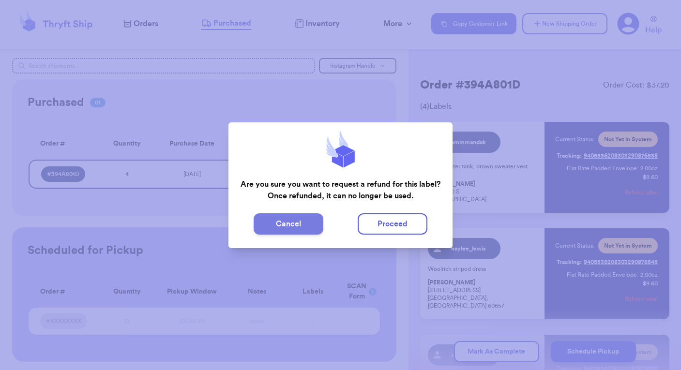
click at [272, 224] on button "Cancel" at bounding box center [288, 223] width 70 height 21
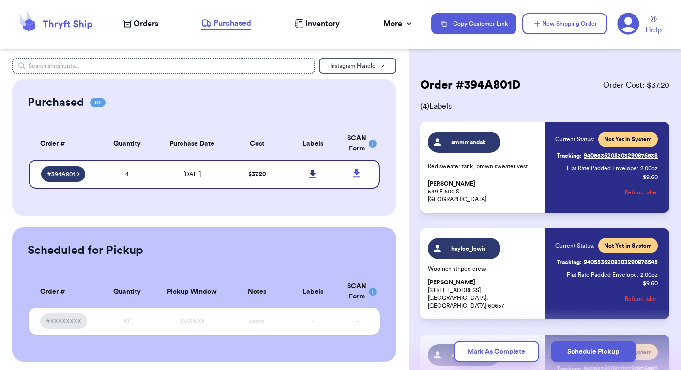
click at [231, 20] on span "Purchased" at bounding box center [232, 23] width 38 height 12
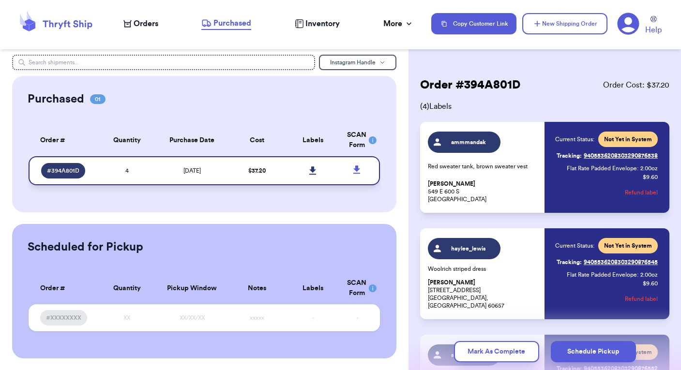
click at [360, 167] on icon at bounding box center [357, 170] width 12 height 12
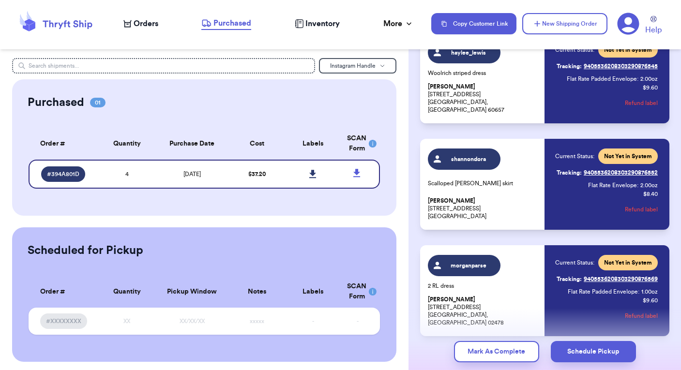
click at [232, 20] on span "Purchased" at bounding box center [232, 23] width 38 height 12
click at [67, 171] on span "# 394A801D" at bounding box center [63, 174] width 32 height 8
click at [310, 171] on icon at bounding box center [312, 174] width 7 height 9
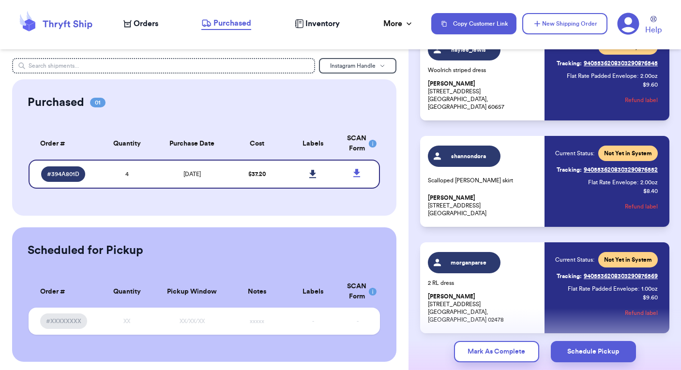
scroll to position [239, 0]
